Goal: Use online tool/utility: Utilize a website feature to perform a specific function

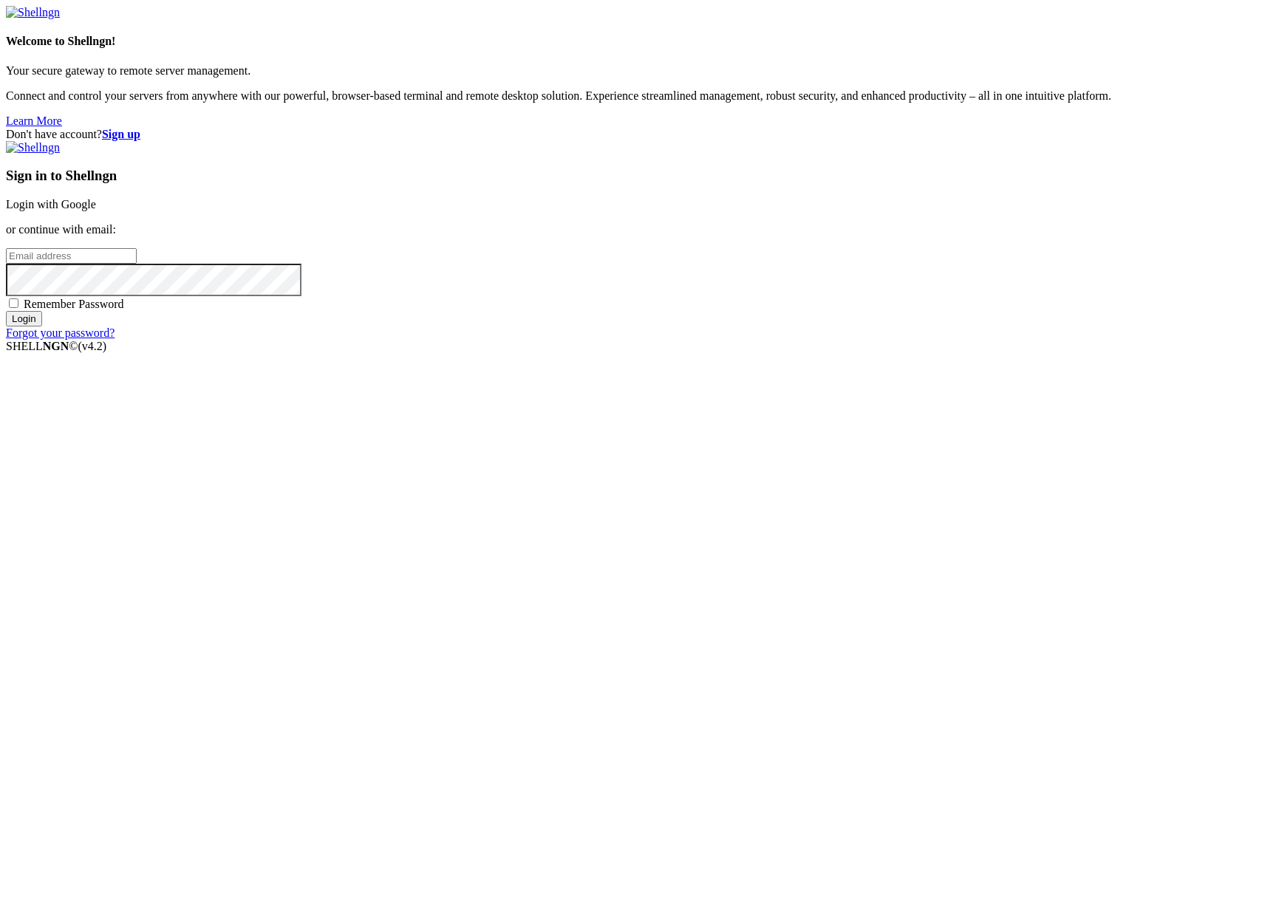
click at [137, 264] on input "email" at bounding box center [71, 256] width 131 height 16
type input "[PERSON_NAME][EMAIL_ADDRESS][DOMAIN_NAME]"
click at [6, 311] on input "Login" at bounding box center [24, 319] width 36 height 16
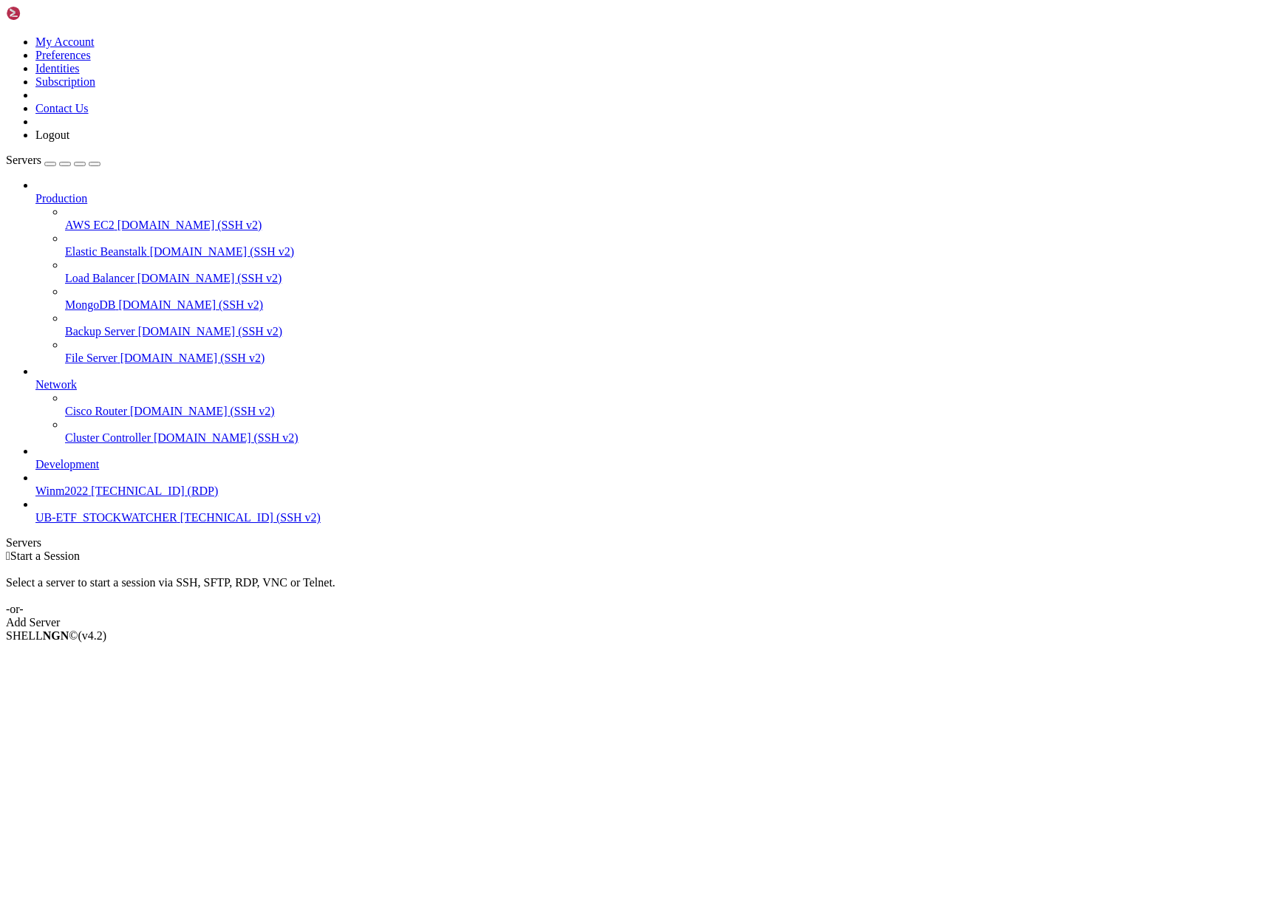
click at [180, 524] on span "[TECHNICAL_ID] (SSH v2)" at bounding box center [250, 517] width 140 height 13
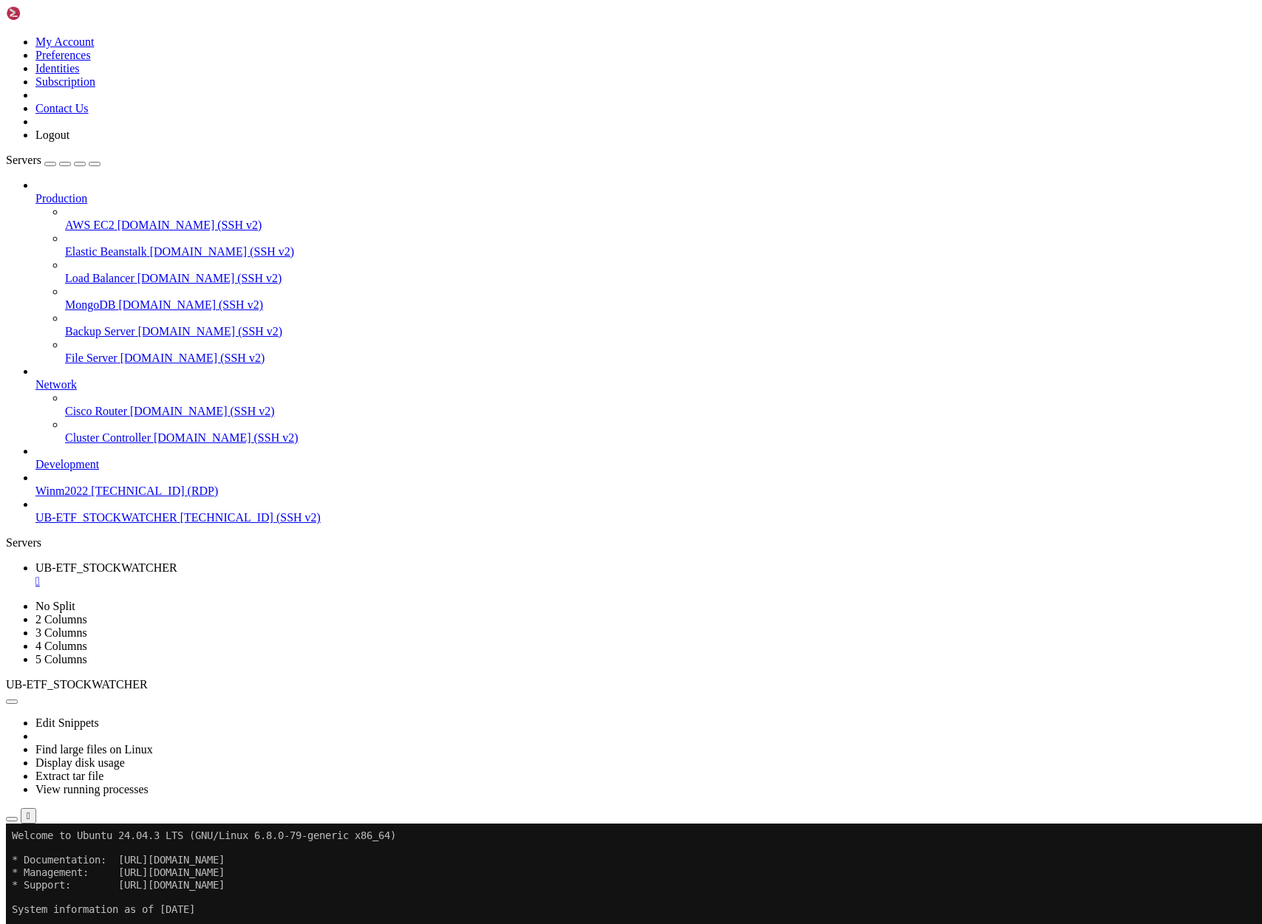
click at [315, 852] on div "Connection Closed Reconnect" at bounding box center [631, 866] width 1250 height 29
